Goal: Navigation & Orientation: Find specific page/section

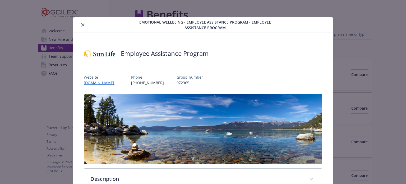
scroll to position [745, 0]
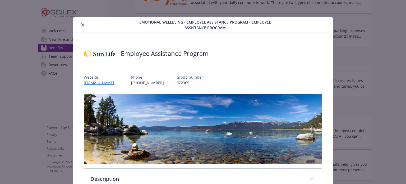
click at [81, 24] on icon "close" at bounding box center [82, 24] width 3 height 3
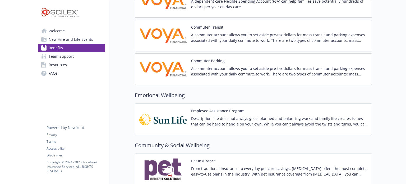
scroll to position [666, 0]
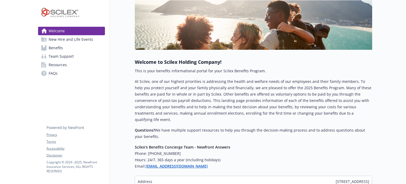
scroll to position [106, 0]
